Goal: Information Seeking & Learning: Learn about a topic

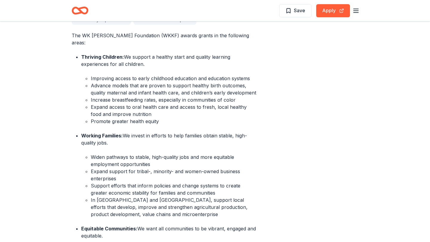
scroll to position [239, 0]
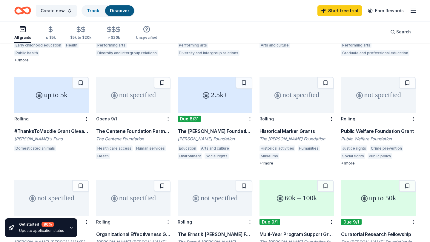
scroll to position [119, 0]
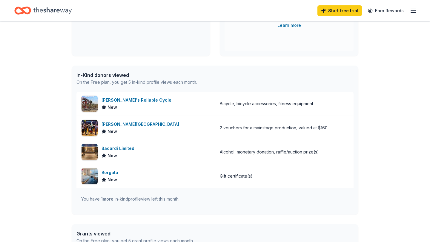
scroll to position [115, 0]
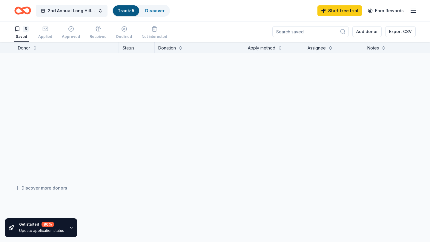
scroll to position [0, 0]
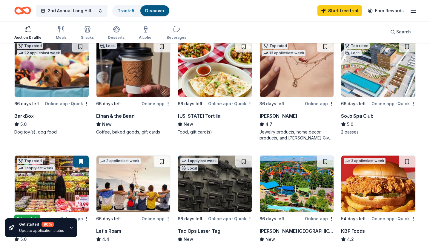
scroll to position [75, 0]
